Goal: Contribute content

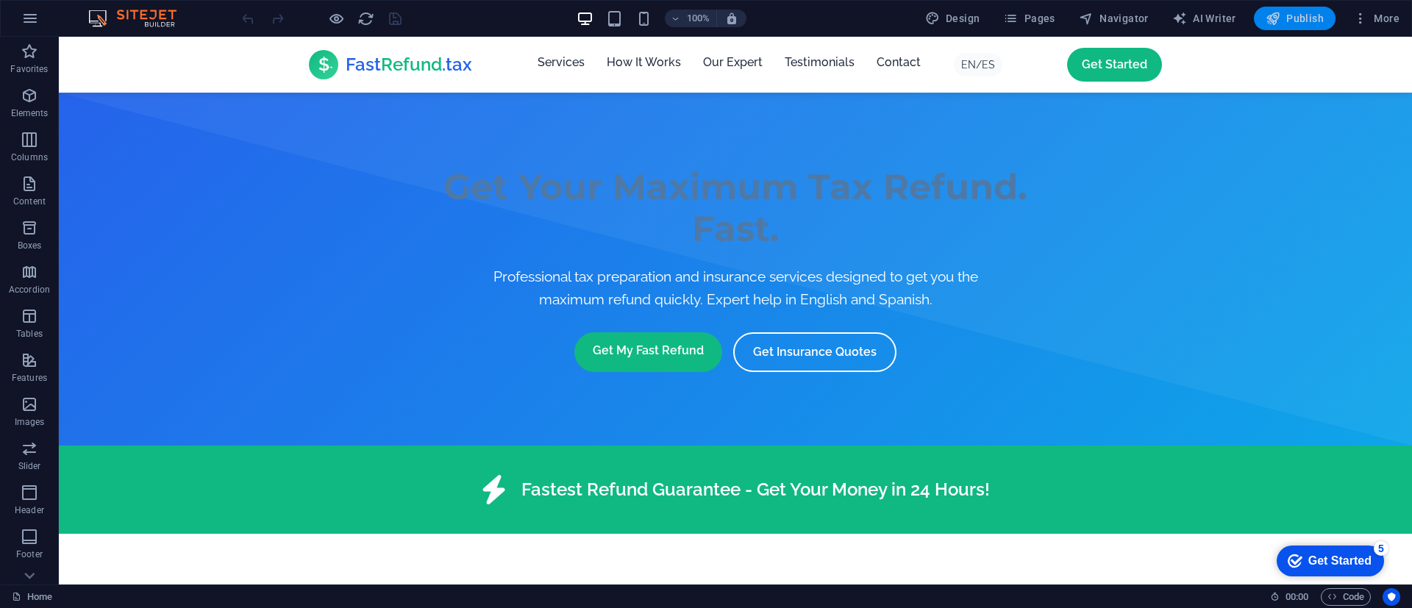
click at [1301, 16] on span "Publish" at bounding box center [1295, 18] width 58 height 15
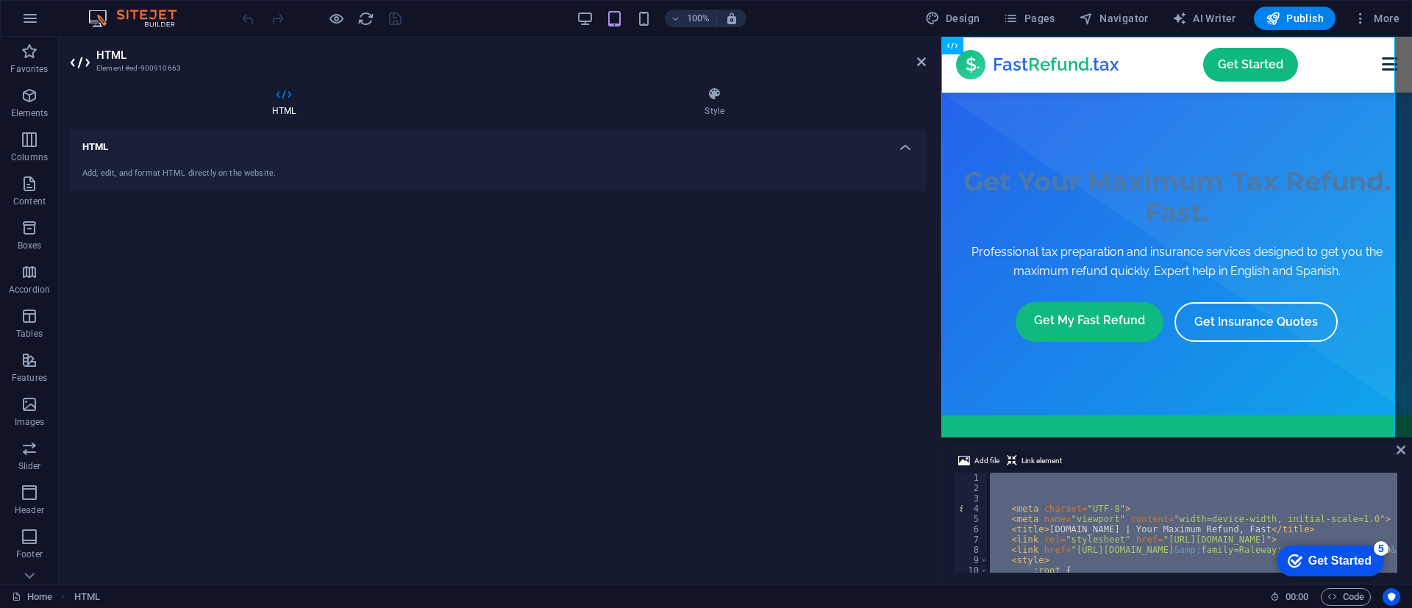
type textarea "</html>"
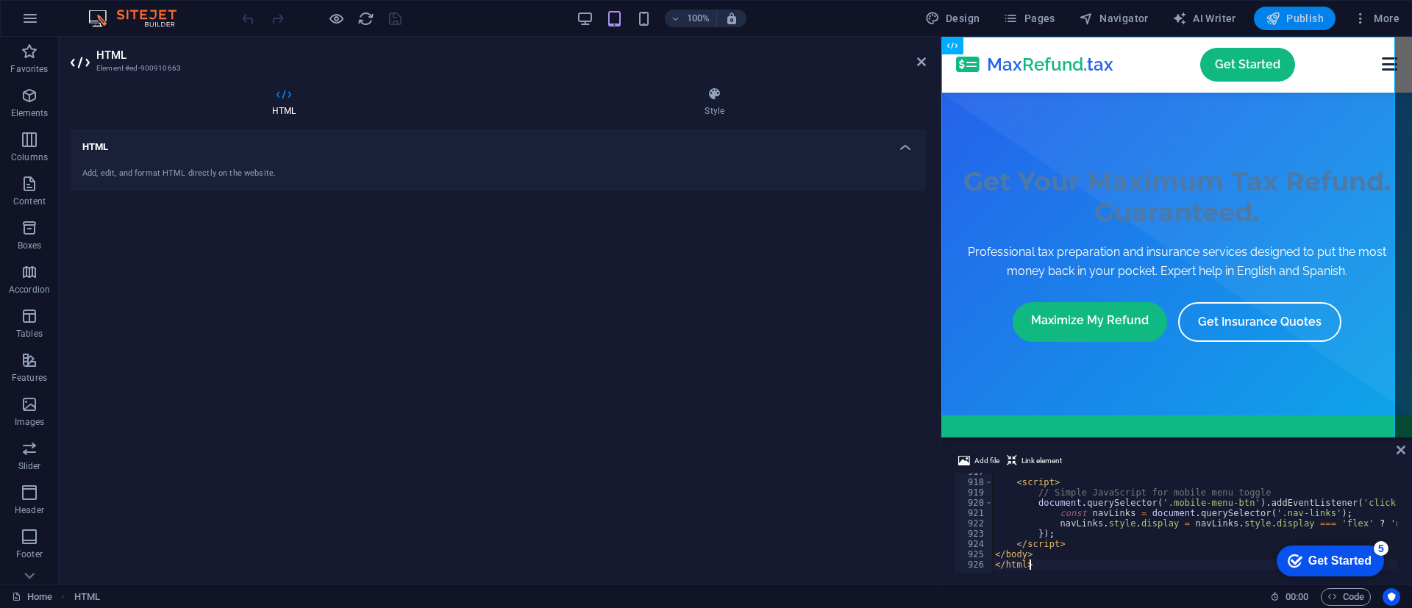
click at [1303, 24] on span "Publish" at bounding box center [1295, 18] width 58 height 15
